Goal: Task Accomplishment & Management: Manage account settings

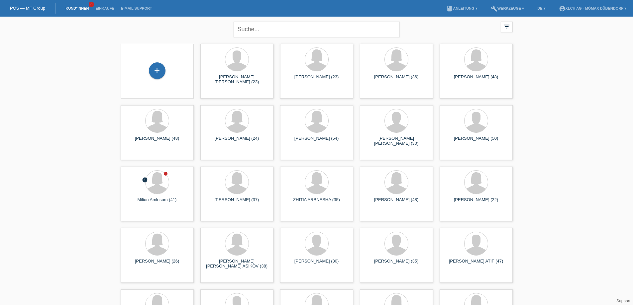
click at [77, 7] on link "Kund*innen" at bounding box center [77, 8] width 30 height 4
click at [158, 198] on div "Milion Amlesom (41)" at bounding box center [157, 203] width 62 height 11
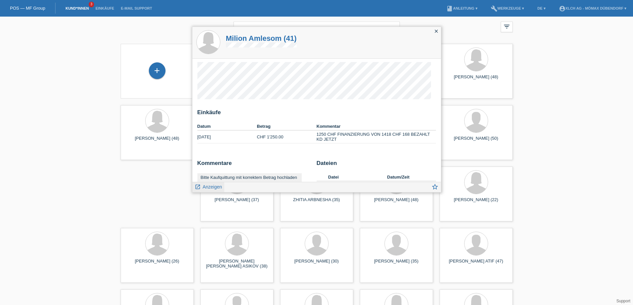
click at [207, 186] on span "Anzeigen" at bounding box center [212, 186] width 19 height 5
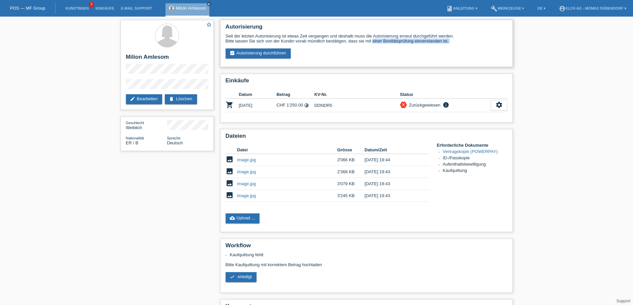
drag, startPoint x: 326, startPoint y: 39, endPoint x: 398, endPoint y: 46, distance: 72.7
click at [398, 46] on div "Seit der letzten Autorisierung ist etwas Zeit vergangen und deshalb muss die Au…" at bounding box center [367, 46] width 282 height 25
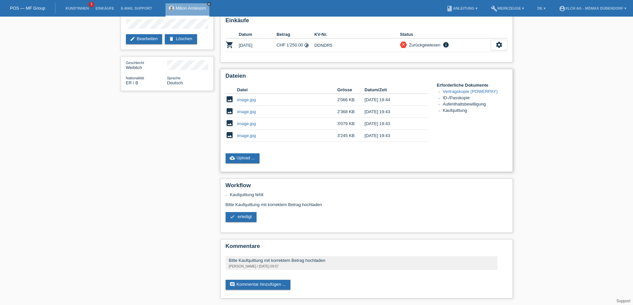
click at [247, 137] on link "image.jpg" at bounding box center [246, 135] width 19 height 5
click at [249, 124] on link "image.jpg" at bounding box center [246, 123] width 19 height 5
click at [248, 111] on link "image.jpg" at bounding box center [246, 111] width 19 height 5
drag, startPoint x: 277, startPoint y: 48, endPoint x: 302, endPoint y: 46, distance: 25.3
click at [302, 46] on td "CHF 1'250.00 timelapse" at bounding box center [295, 46] width 38 height 14
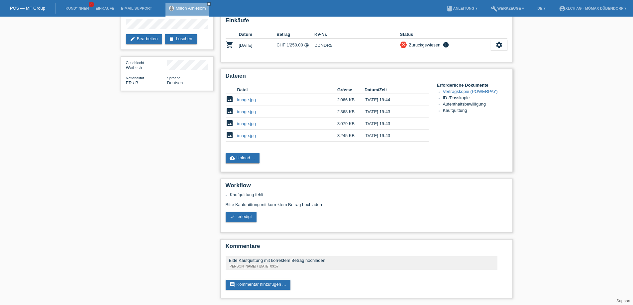
click at [253, 101] on link "image.jpg" at bounding box center [246, 99] width 19 height 5
click at [342, 219] on div "check erledigt" at bounding box center [367, 217] width 282 height 10
drag, startPoint x: 225, startPoint y: 204, endPoint x: 361, endPoint y: 208, distance: 136.2
click at [361, 208] on div "Workflow Kaufquittung fehlt Bitte Kaufquittung mit korrektem Betrag hochladen c…" at bounding box center [366, 206] width 292 height 54
click at [245, 100] on link "image.jpg" at bounding box center [246, 99] width 19 height 5
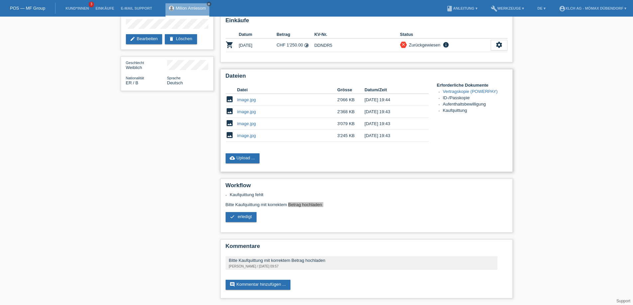
click at [249, 113] on link "image.jpg" at bounding box center [246, 111] width 19 height 5
drag, startPoint x: 399, startPoint y: 111, endPoint x: 364, endPoint y: 110, distance: 34.2
click at [364, 110] on td "[DATE] 19:43" at bounding box center [391, 112] width 54 height 12
click at [382, 113] on td "[DATE] 19:43" at bounding box center [391, 112] width 54 height 12
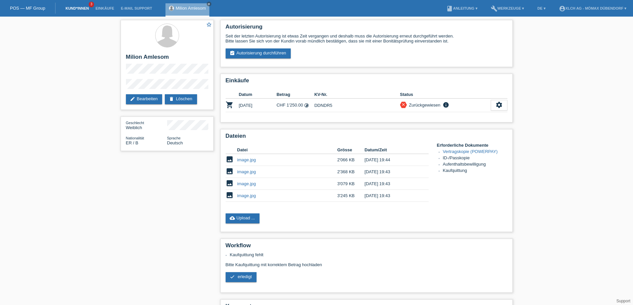
click at [76, 9] on link "Kund*innen" at bounding box center [77, 8] width 30 height 4
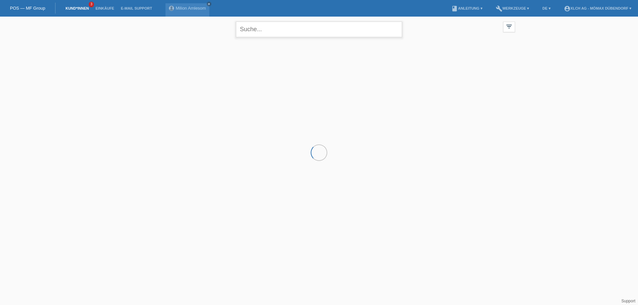
click at [254, 32] on input "text" at bounding box center [319, 30] width 166 height 16
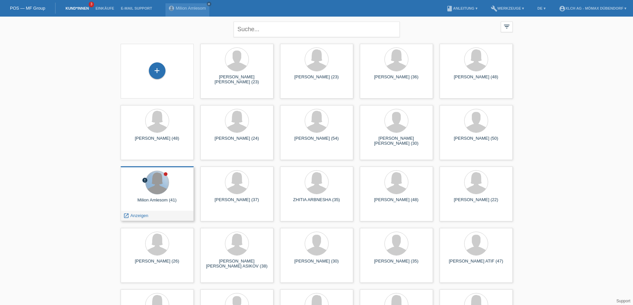
click at [163, 191] on div at bounding box center [156, 182] width 23 height 23
click at [140, 215] on span "Anzeigen" at bounding box center [139, 215] width 18 height 5
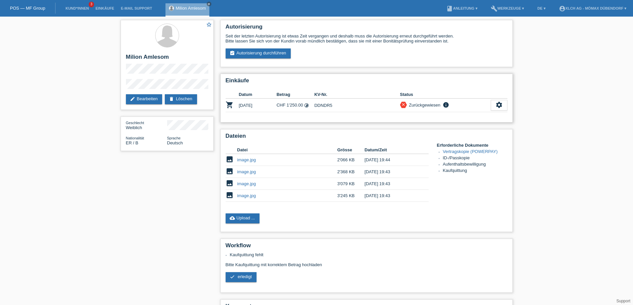
click at [247, 105] on td "[DATE]" at bounding box center [258, 106] width 38 height 14
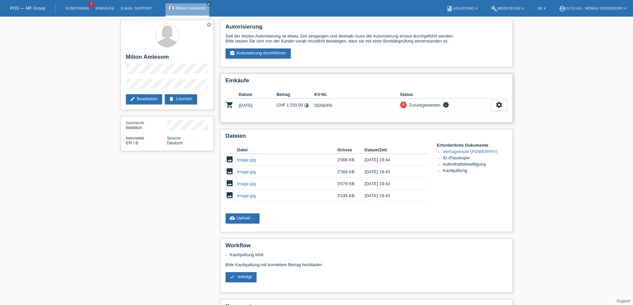
click at [253, 122] on div "Einkäufe Datum Betrag KV-Nr. Status shopping_cart [DATE] CHF 1'250.00 timelapse…" at bounding box center [366, 98] width 292 height 49
click at [78, 10] on link "Kund*innen" at bounding box center [77, 8] width 30 height 4
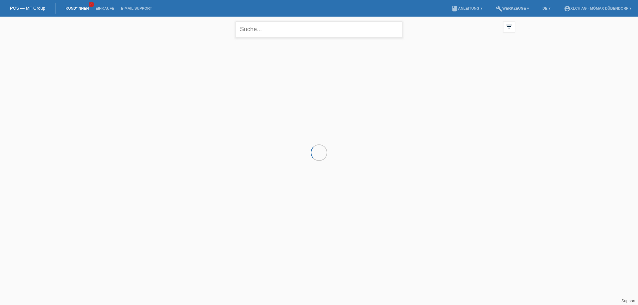
click at [294, 30] on input "text" at bounding box center [319, 30] width 166 height 16
click at [269, 31] on input "amlseom" at bounding box center [319, 30] width 166 height 16
type input "Milion"
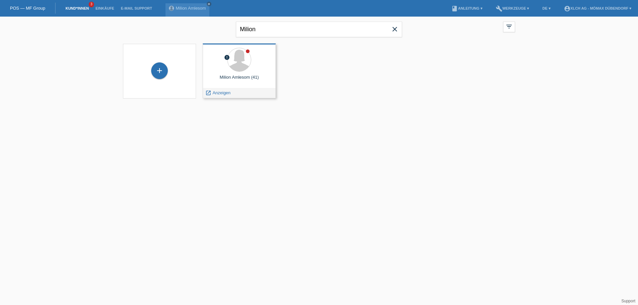
click at [248, 77] on div "Milion Amlesom (41)" at bounding box center [239, 80] width 62 height 11
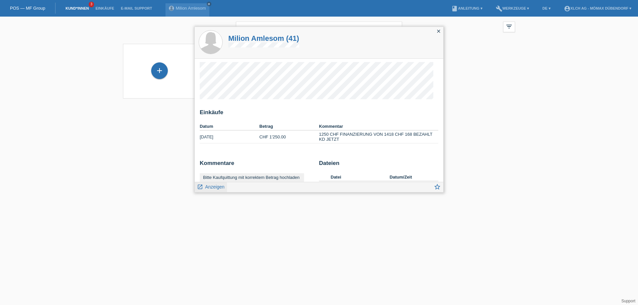
click at [217, 190] on link "launch Anzeigen" at bounding box center [211, 186] width 28 height 8
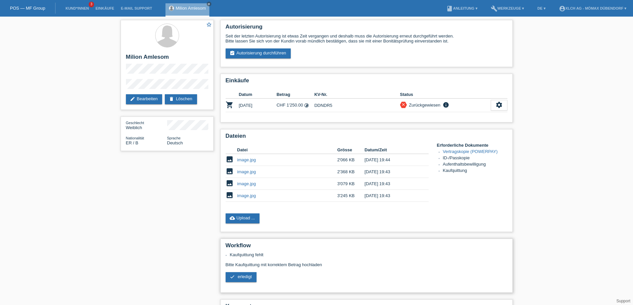
scroll to position [60, 0]
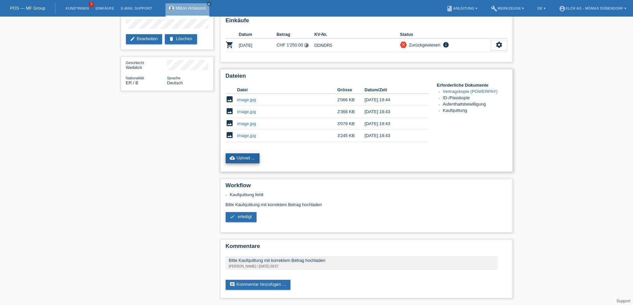
click at [251, 155] on link "cloud_upload Upload ..." at bounding box center [243, 158] width 34 height 10
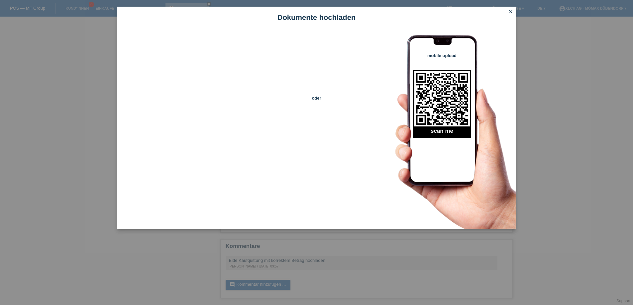
click at [509, 13] on icon "close" at bounding box center [510, 11] width 5 height 5
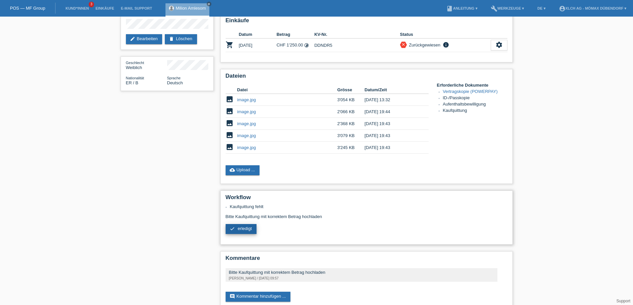
scroll to position [72, 0]
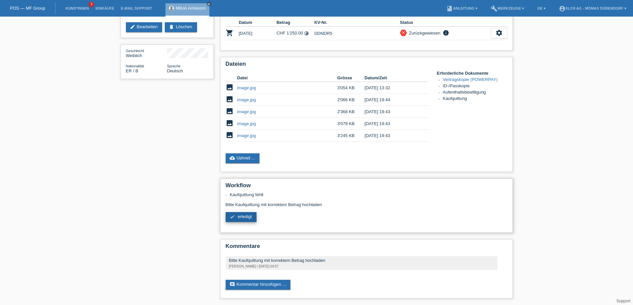
click at [242, 218] on span "erledigt" at bounding box center [244, 216] width 14 height 5
click at [281, 286] on link "comment Kommentar hinzufügen ..." at bounding box center [258, 286] width 65 height 10
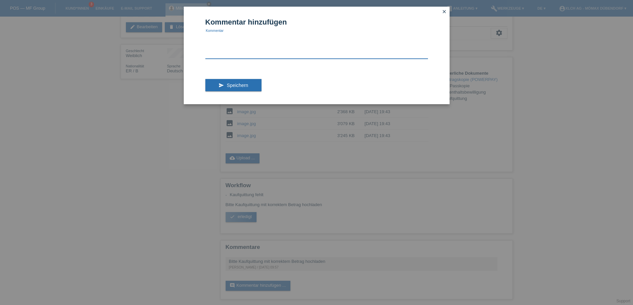
click at [241, 51] on textarea at bounding box center [316, 46] width 223 height 26
type textarea "Kunde"
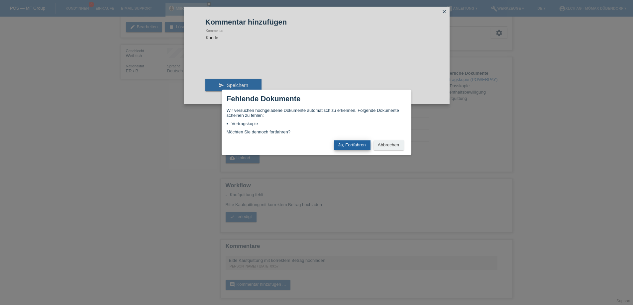
click at [346, 142] on button "Ja, Fortfahren" at bounding box center [352, 145] width 36 height 10
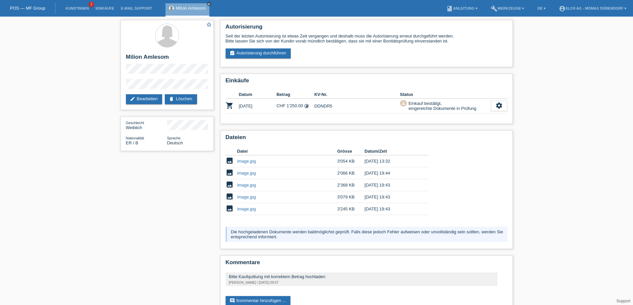
scroll to position [16, 0]
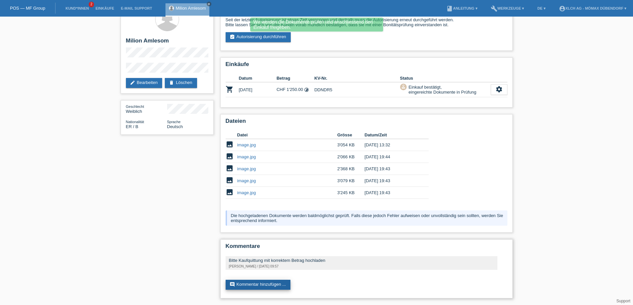
click at [274, 282] on link "comment Kommentar hinzufügen ..." at bounding box center [258, 285] width 65 height 10
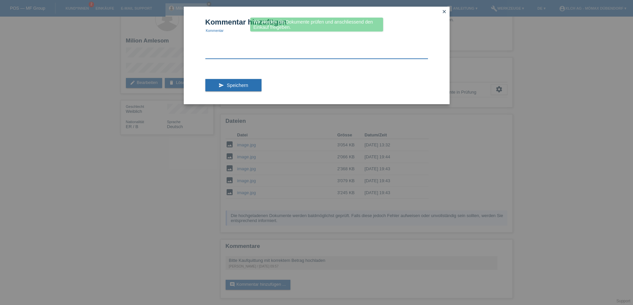
click at [247, 46] on textarea at bounding box center [316, 46] width 223 height 26
type textarea "k"
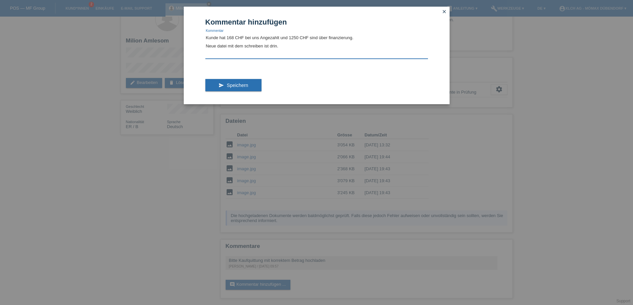
click at [221, 47] on textarea "Kunde hat 168 CHF bei uns Angezahlt und 1250 CHF sind über finanzierung. Neue d…" at bounding box center [316, 46] width 223 height 26
type textarea "Kunde hat 168 CHF bei uns Angezahlt und 1250 CHF sind über finanzierung. Neue D…"
click at [232, 82] on button "send Speichern" at bounding box center [233, 85] width 56 height 13
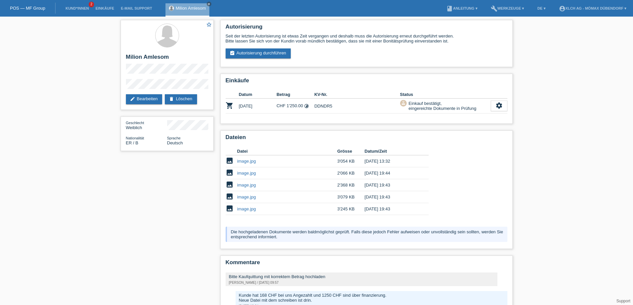
scroll to position [40, 0]
click at [325, 106] on td "DDNDR5" at bounding box center [357, 106] width 86 height 15
copy td "DDNDR5"
